Goal: Find specific page/section: Find specific page/section

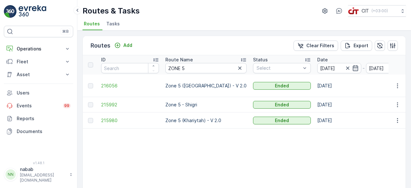
scroll to position [0, 437]
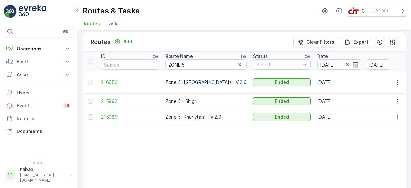
scroll to position [2, 0]
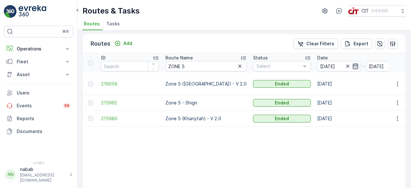
click at [352, 65] on icon "button" at bounding box center [354, 66] width 5 height 6
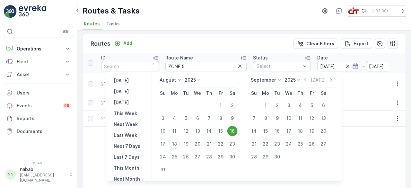
click at [138, 74] on div "Yesterday Today Tomorrow This Week Next Week Last Week Next 7 Days Last 7 Days …" at bounding box center [129, 126] width 46 height 109
click at [129, 80] on p "Yesterday" at bounding box center [121, 80] width 15 height 6
type input "17.08.2025"
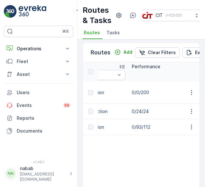
scroll to position [0, 476]
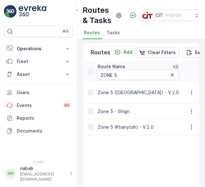
scroll to position [0, 67]
click at [120, 80] on input "ZONE 5" at bounding box center [138, 75] width 81 height 10
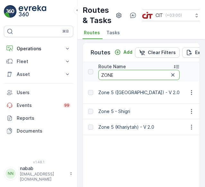
type input "ZONE 4"
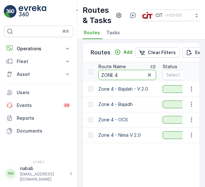
drag, startPoint x: 120, startPoint y: 84, endPoint x: 100, endPoint y: 166, distance: 84.1
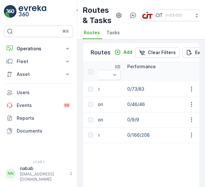
scroll to position [0, 459]
